Goal: Task Accomplishment & Management: Manage account settings

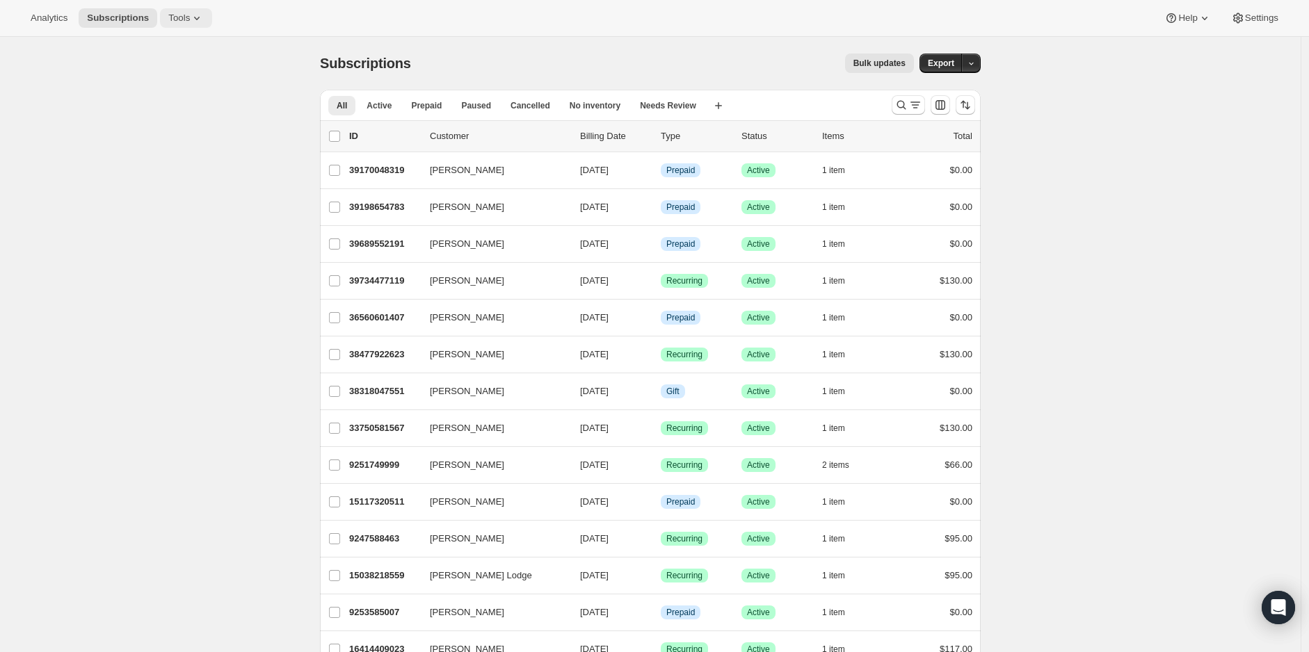
click at [168, 18] on span "Tools" at bounding box center [179, 18] width 22 height 11
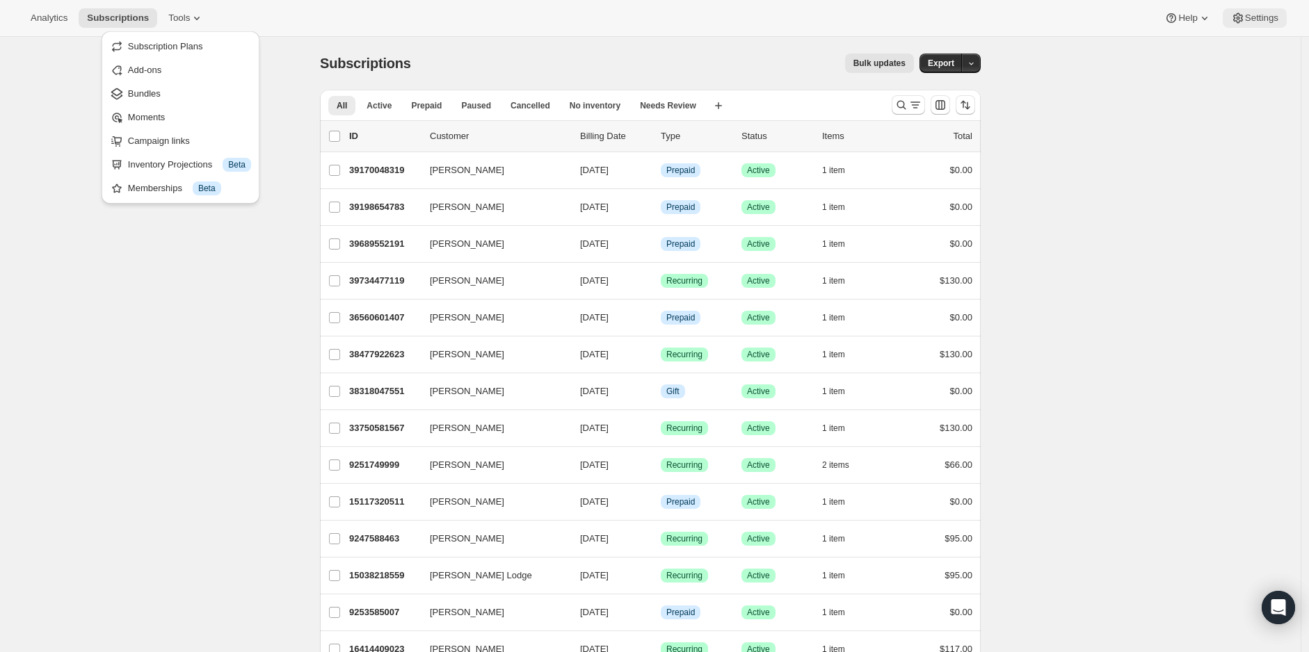
click at [1274, 15] on span "Settings" at bounding box center [1261, 18] width 33 height 11
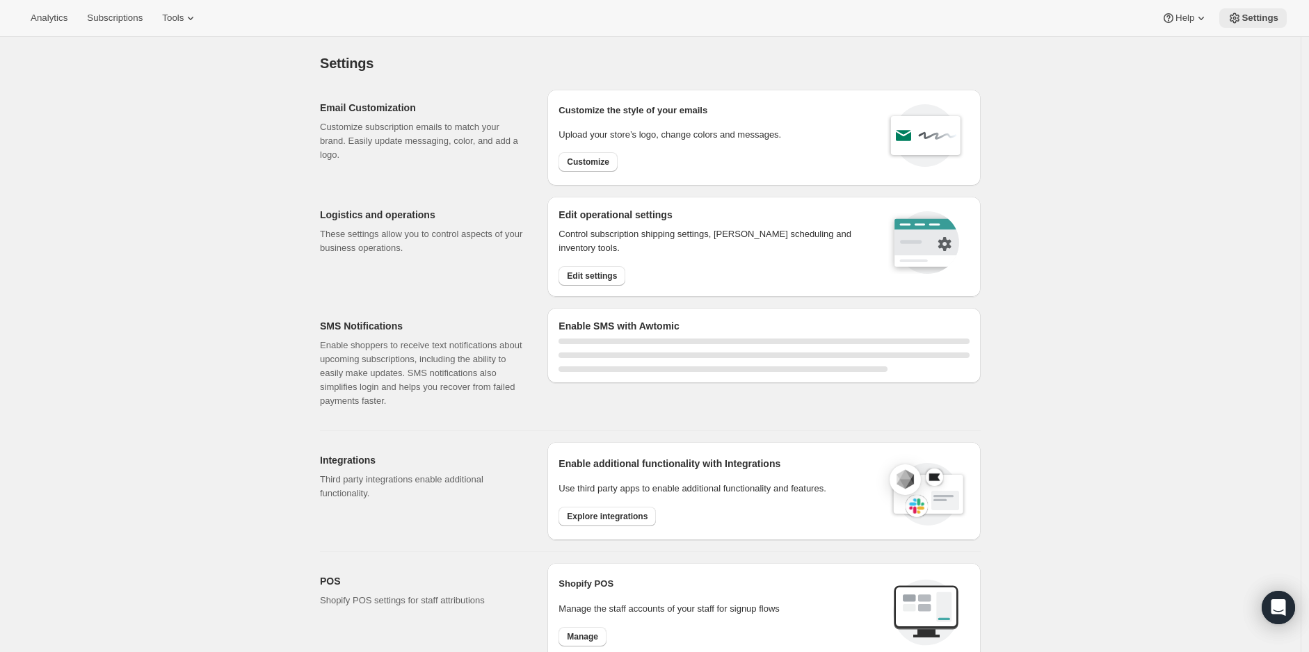
select select "22:00"
select select "09:00"
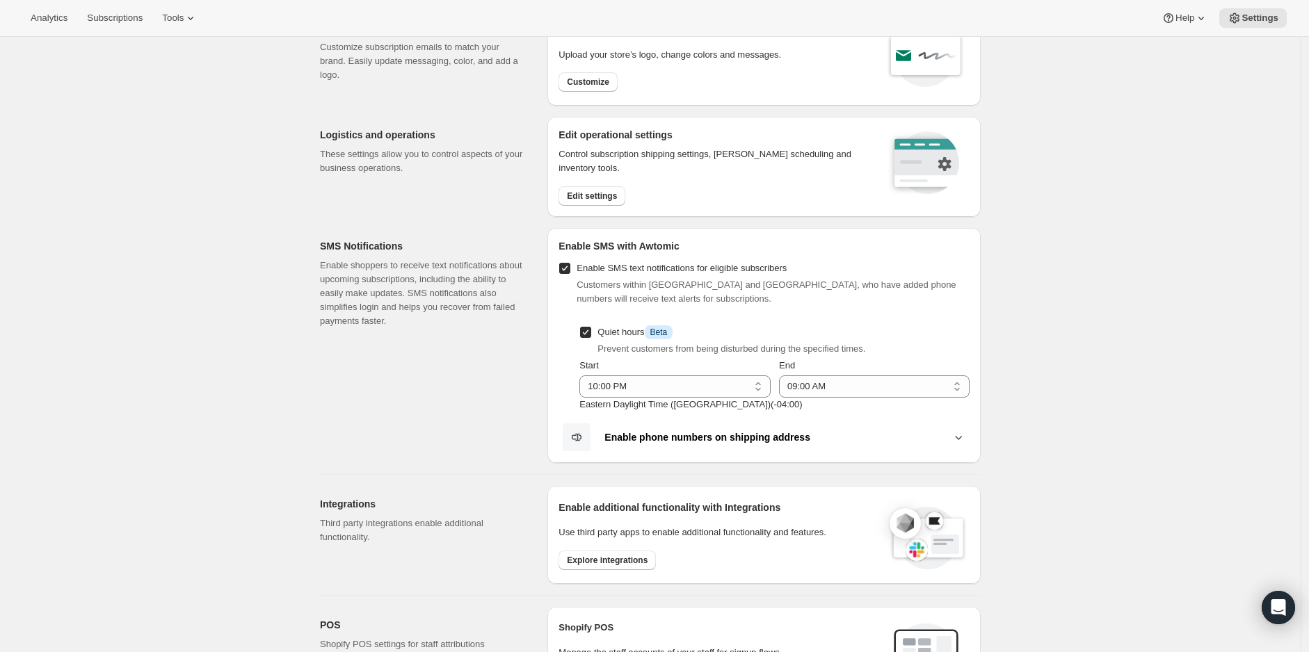
scroll to position [77, 0]
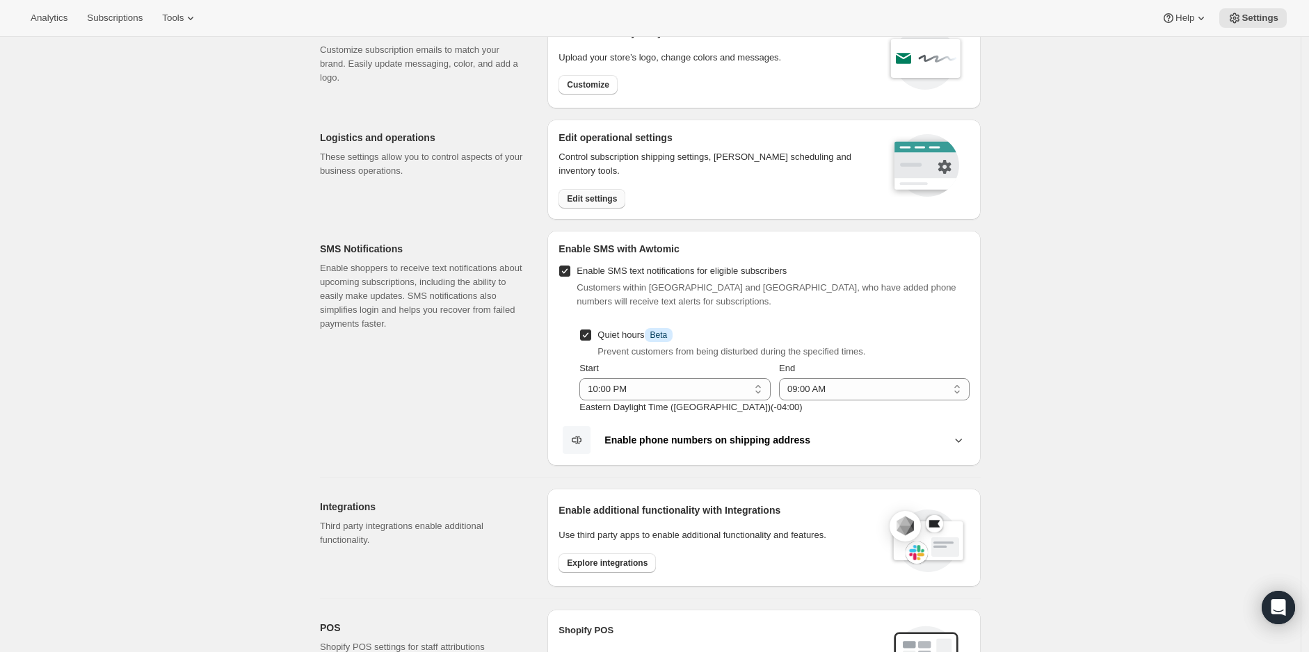
click at [598, 193] on span "Edit settings" at bounding box center [592, 198] width 50 height 11
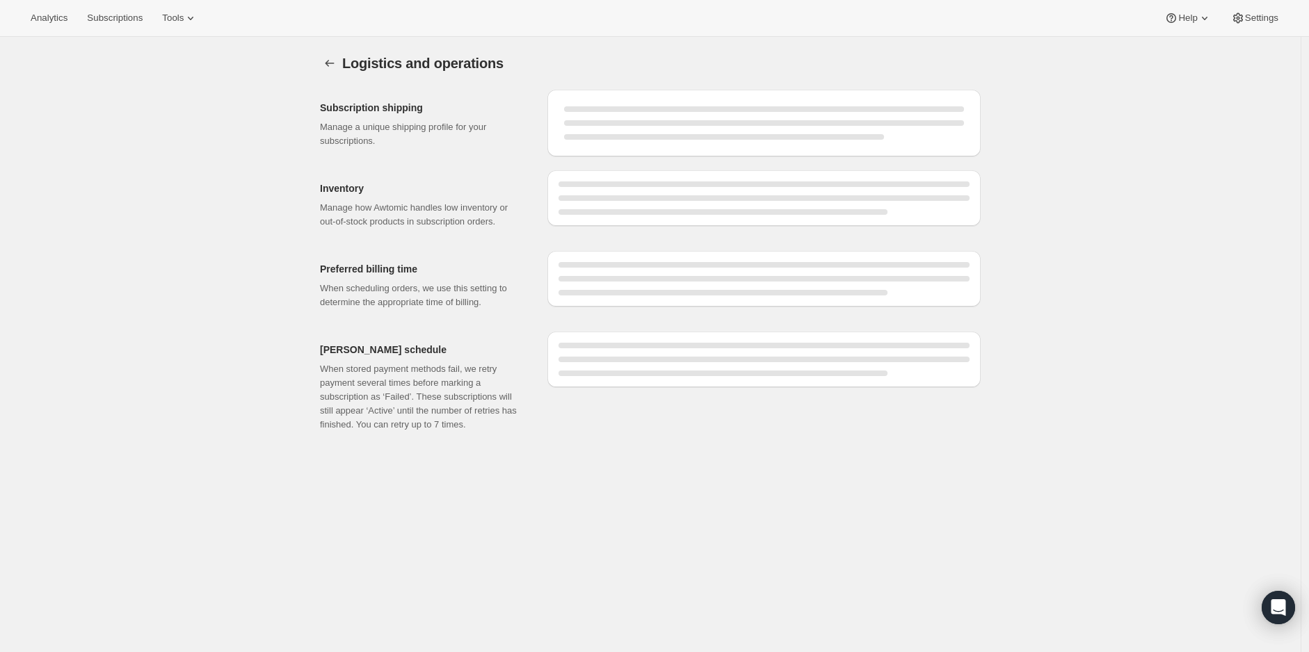
select select "05:00"
select select "PM"
select select "DAY"
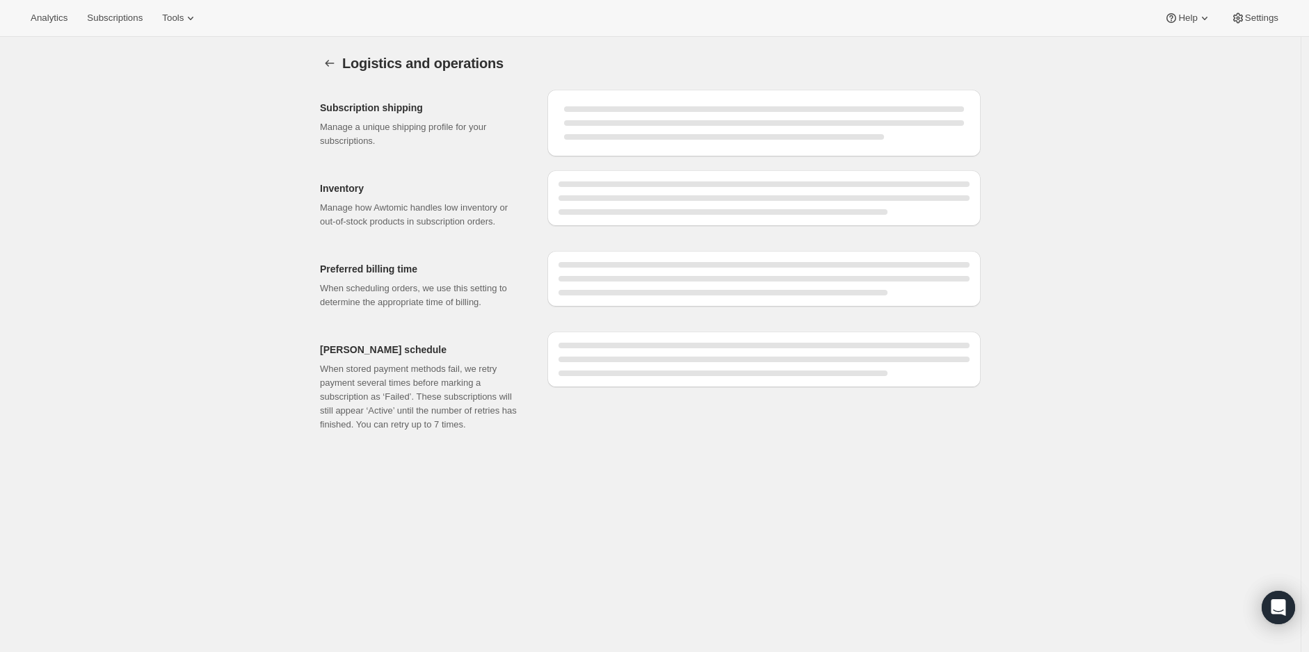
select select "DAY"
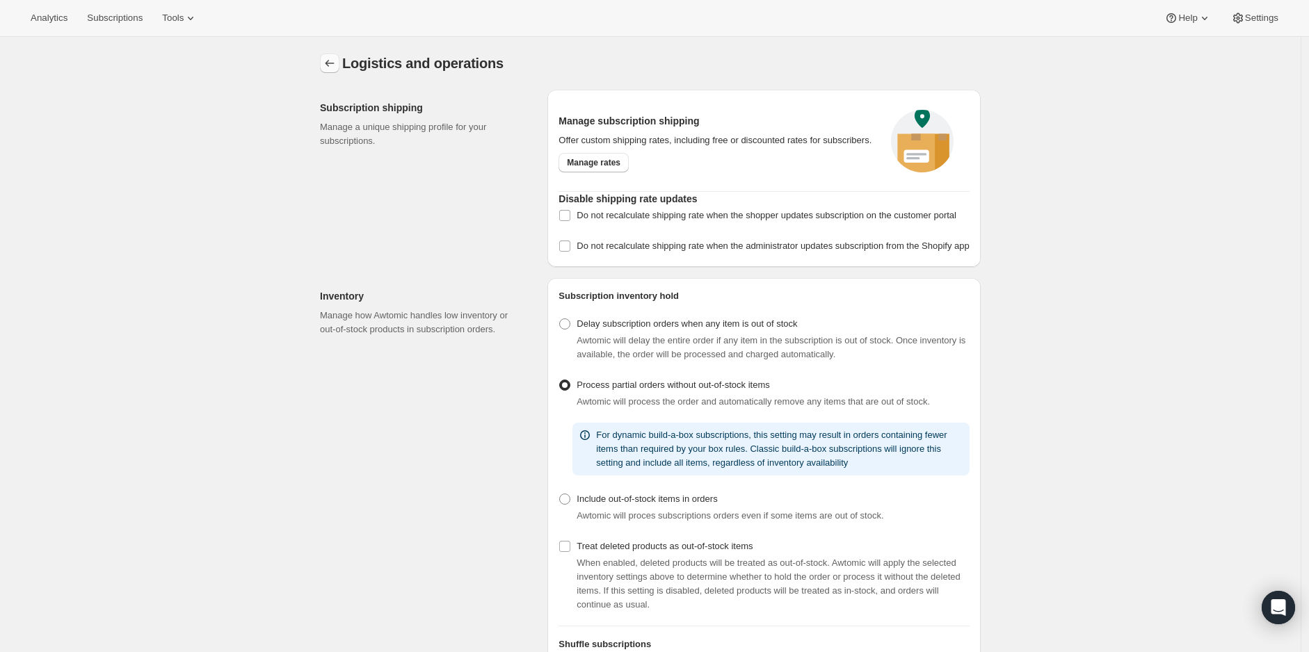
click at [330, 63] on icon "Settings" at bounding box center [329, 63] width 9 height 7
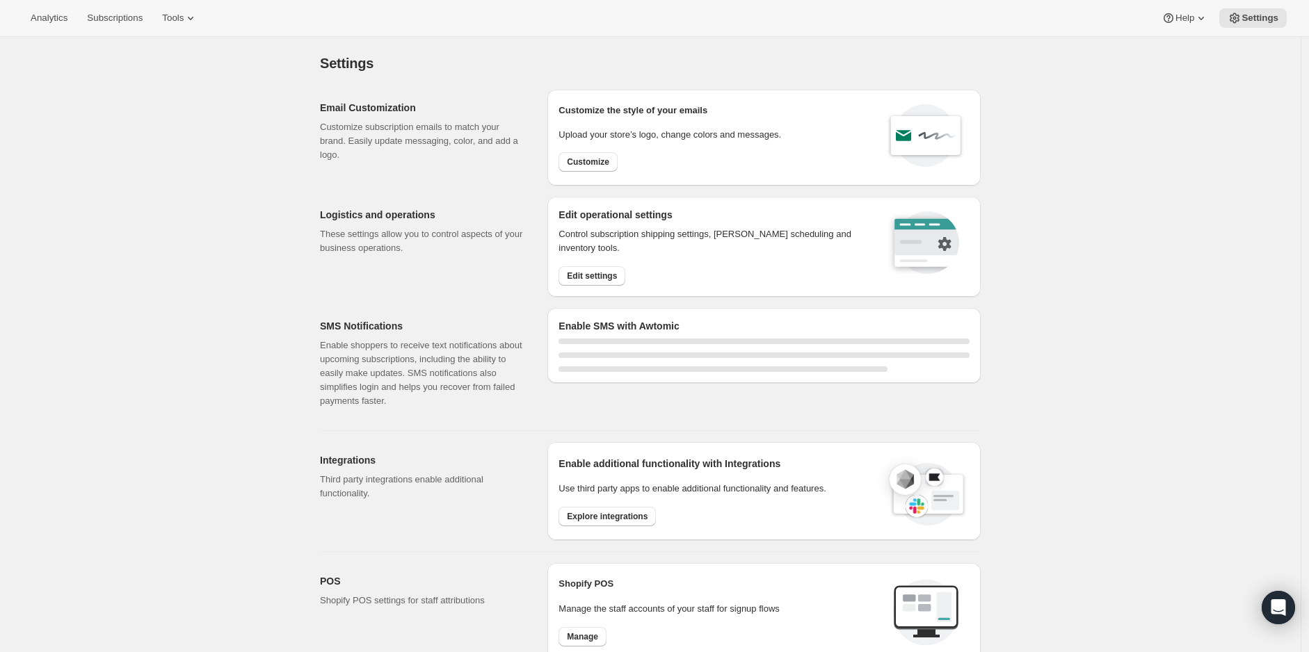
select select "22:00"
select select "09:00"
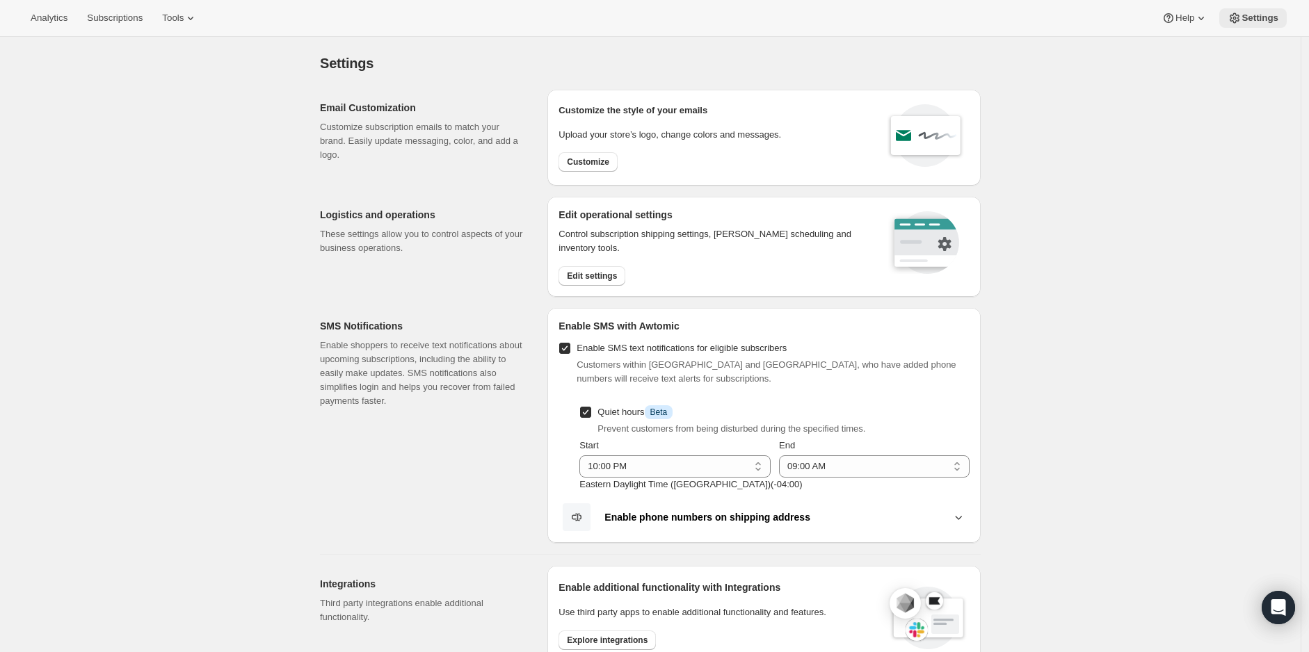
click at [1264, 17] on span "Settings" at bounding box center [1259, 18] width 37 height 11
click at [611, 275] on span "Edit settings" at bounding box center [592, 276] width 50 height 11
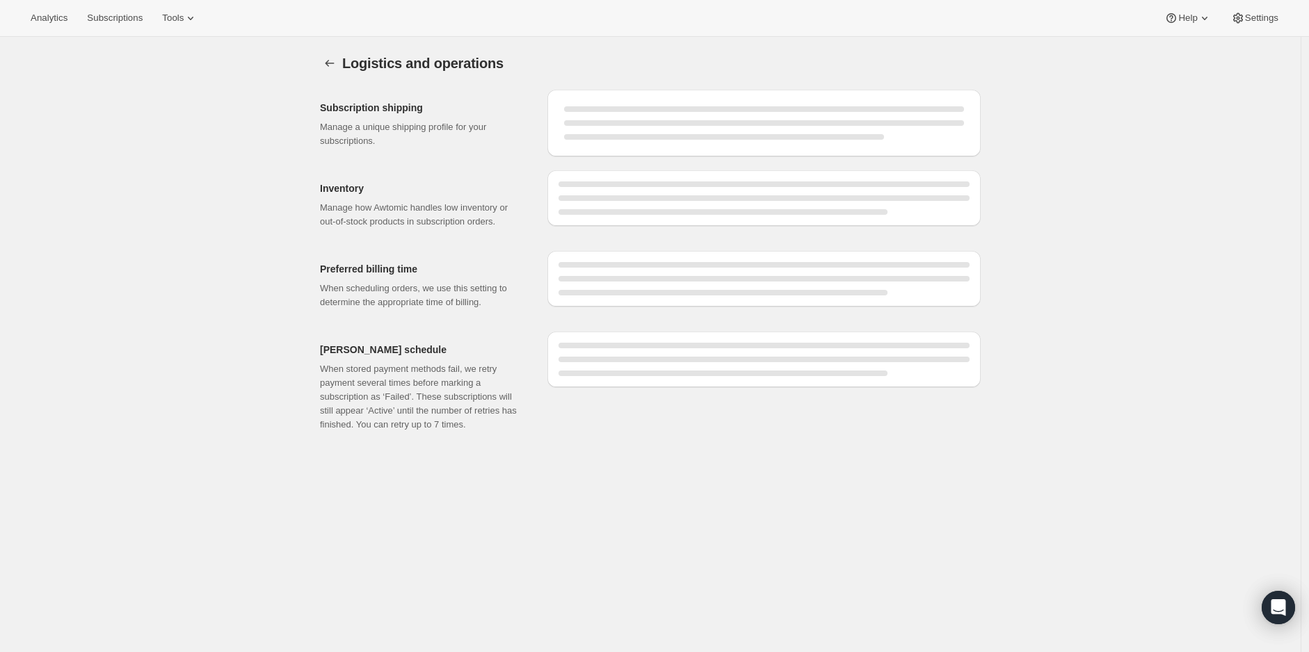
select select "05:00"
select select "PM"
select select "DAY"
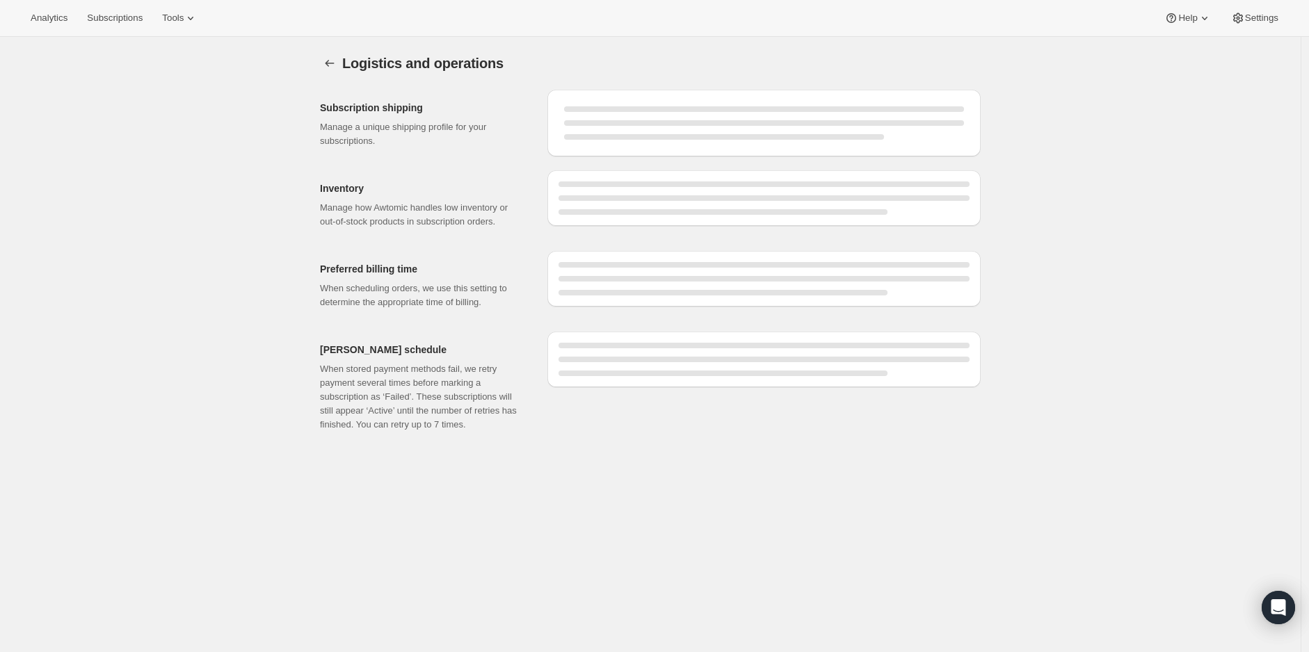
select select "DAY"
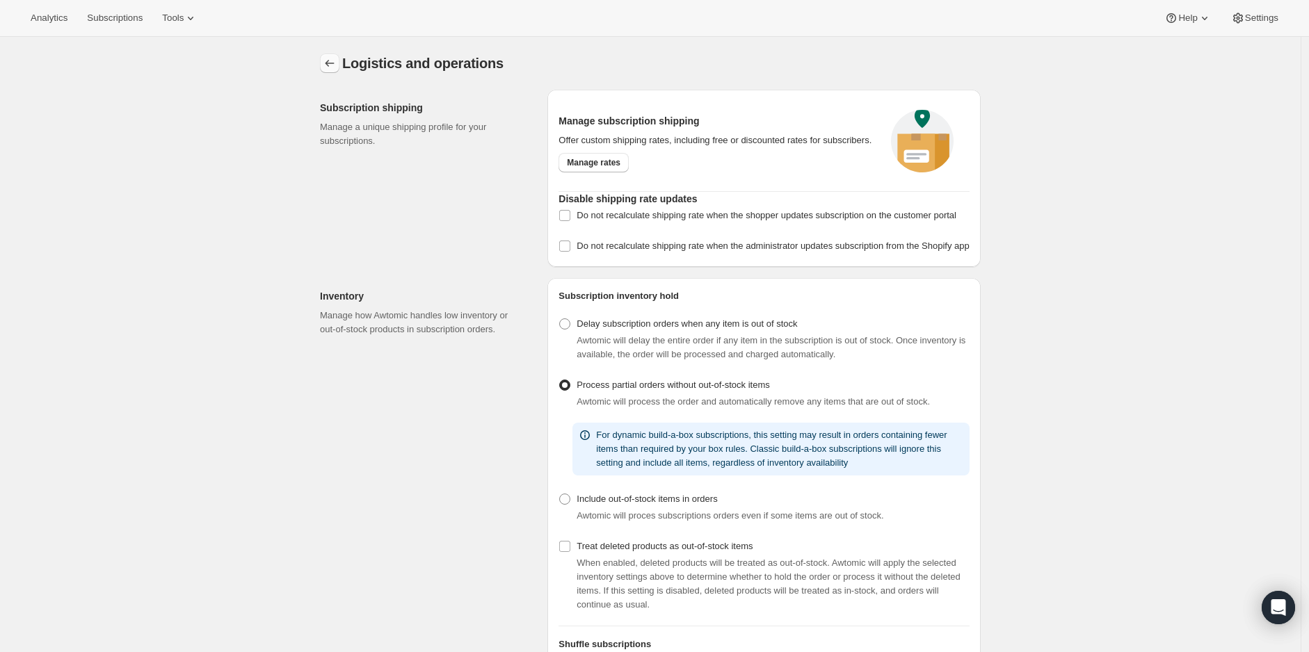
click at [330, 61] on icon "Settings" at bounding box center [330, 63] width 14 height 14
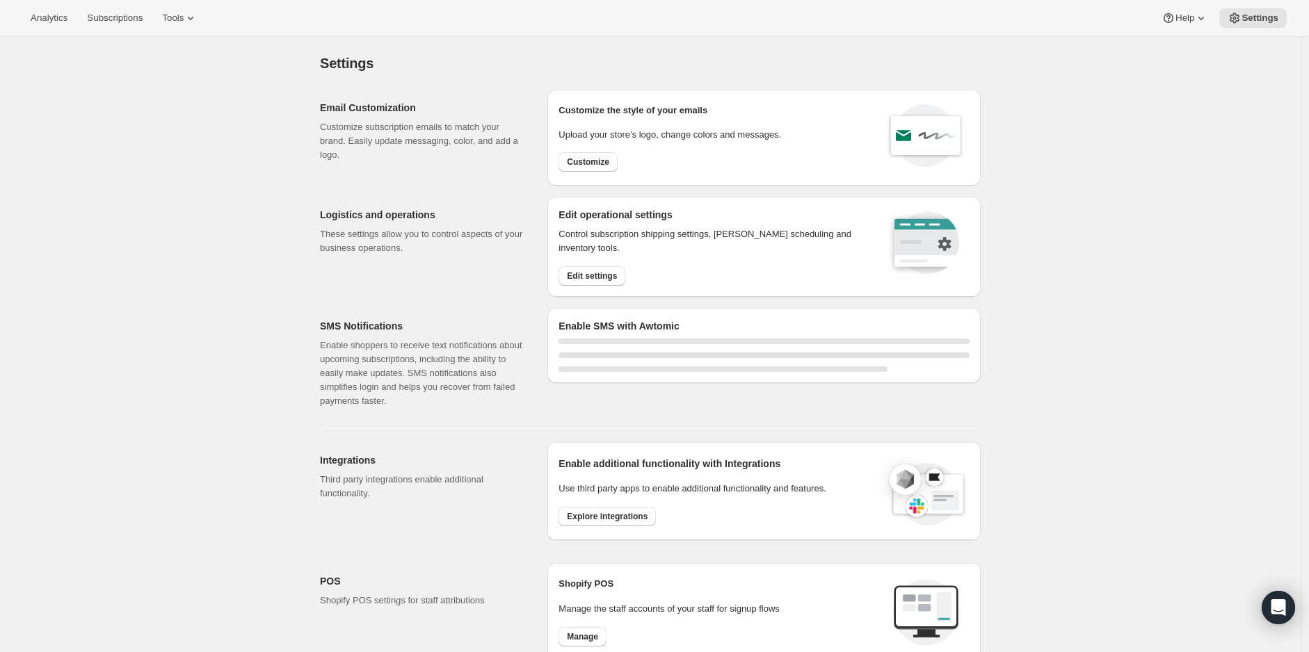
select select "22:00"
select select "09:00"
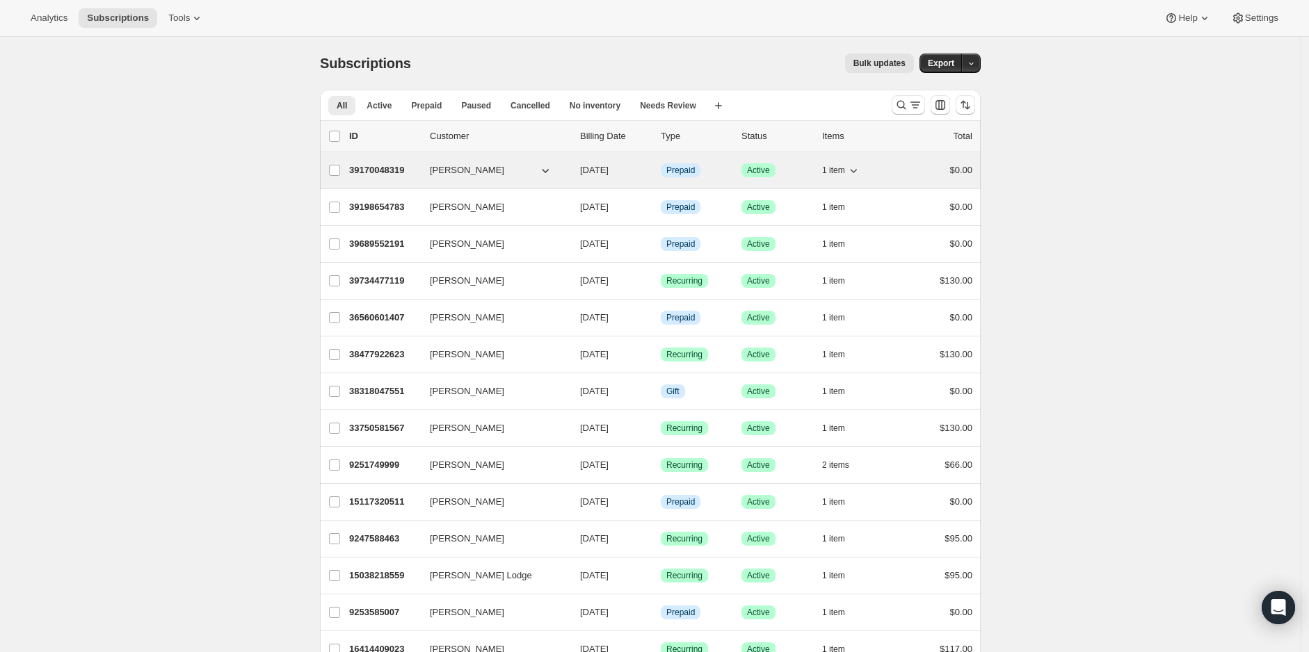
click at [378, 169] on p "39170048319" at bounding box center [384, 170] width 70 height 14
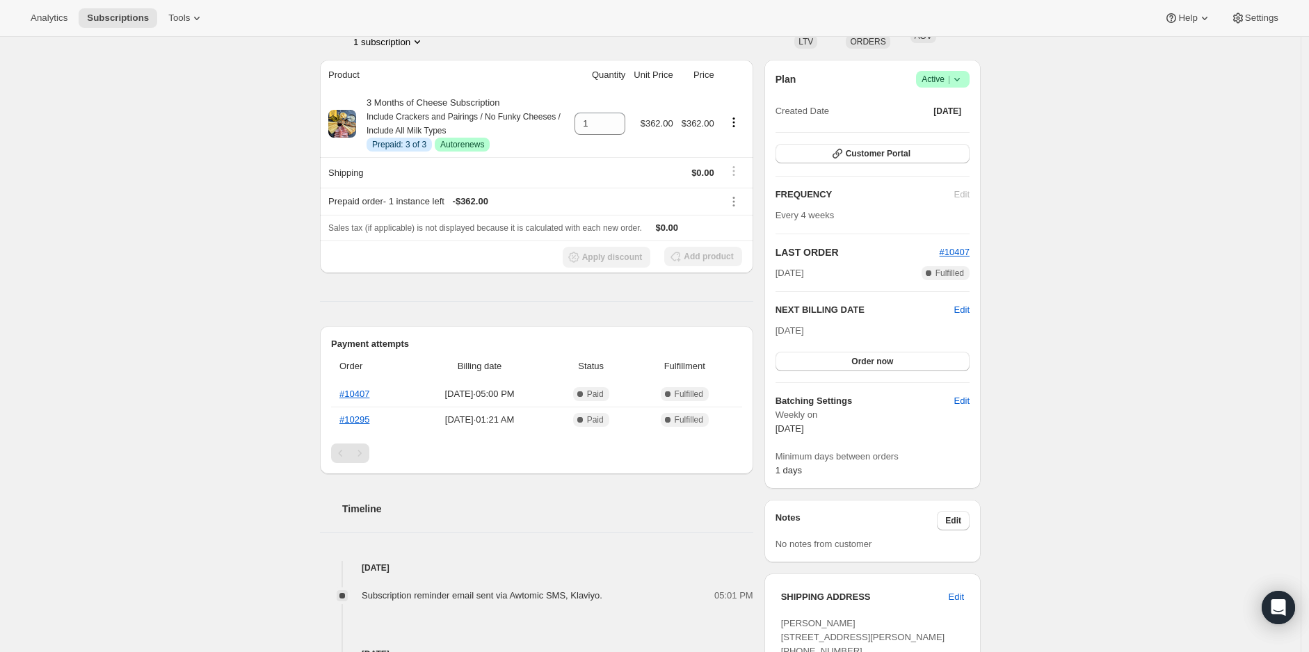
scroll to position [77, 0]
